Goal: Find specific page/section: Find specific page/section

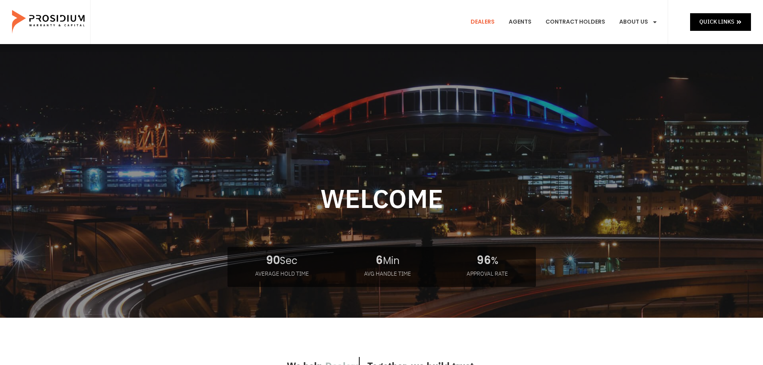
click at [486, 20] on link "Dealers" at bounding box center [483, 22] width 36 height 30
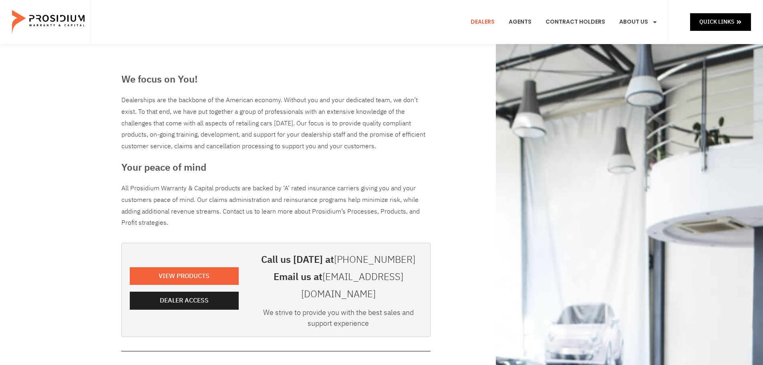
click at [484, 250] on div "We focus on You! Dealerships are the backbone of the American economy. Without …" at bounding box center [381, 365] width 529 height 642
